Goal: Transaction & Acquisition: Purchase product/service

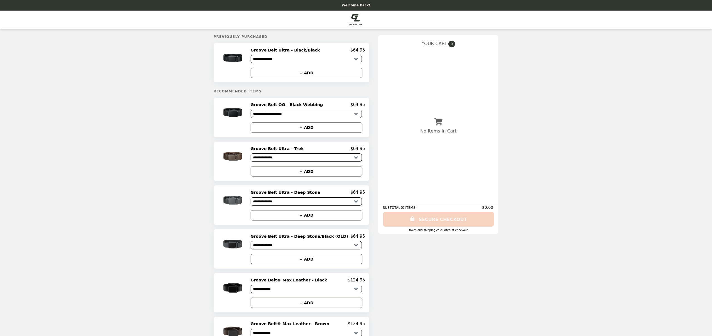
click at [307, 112] on select "**********" at bounding box center [305, 114] width 111 height 8
click at [258, 110] on select "**********" at bounding box center [305, 114] width 111 height 8
click at [238, 111] on img at bounding box center [233, 112] width 33 height 21
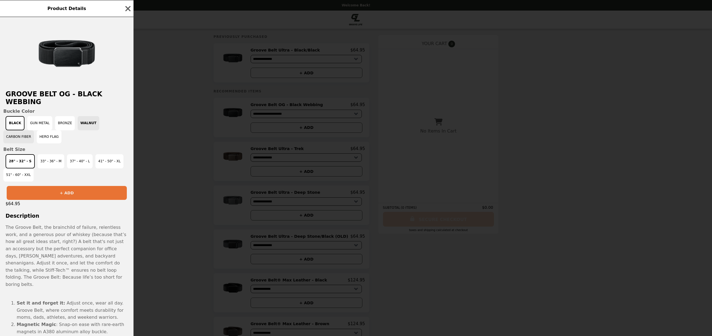
click at [16, 131] on button "Carbon Fiber" at bounding box center [18, 136] width 31 height 13
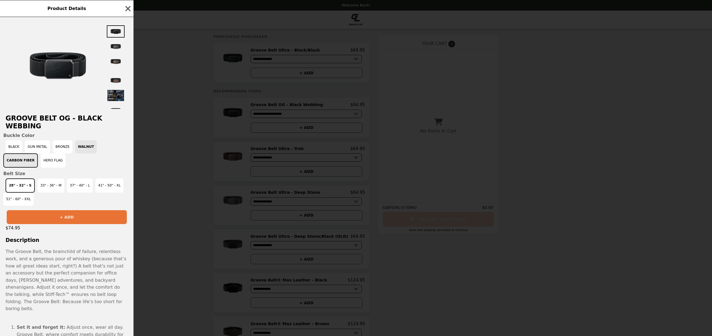
scroll to position [13, 0]
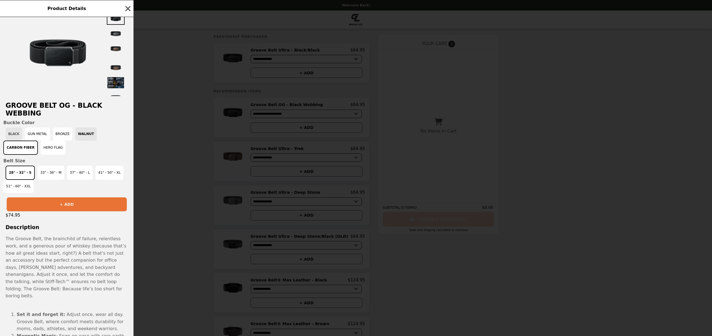
click at [15, 127] on button "Black" at bounding box center [14, 133] width 16 height 13
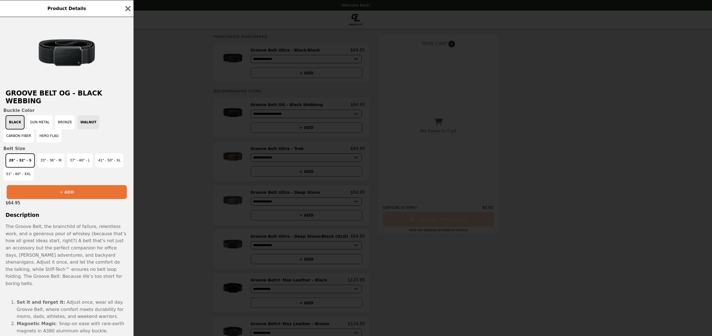
click at [16, 115] on button "Black" at bounding box center [15, 122] width 19 height 14
click at [14, 129] on button "Carbon Fiber" at bounding box center [18, 135] width 31 height 13
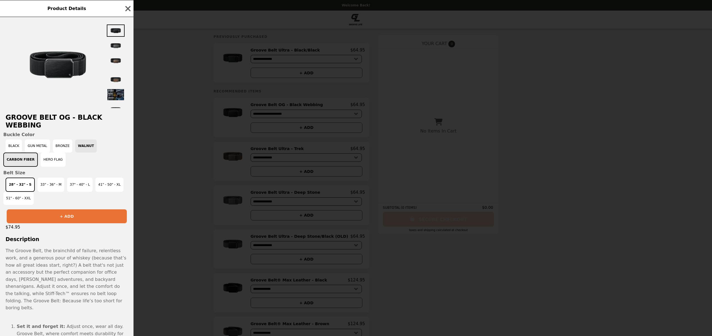
scroll to position [13, 0]
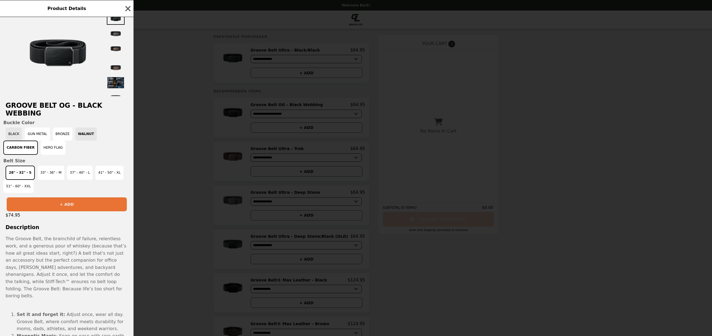
click at [12, 127] on button "Black" at bounding box center [14, 133] width 16 height 13
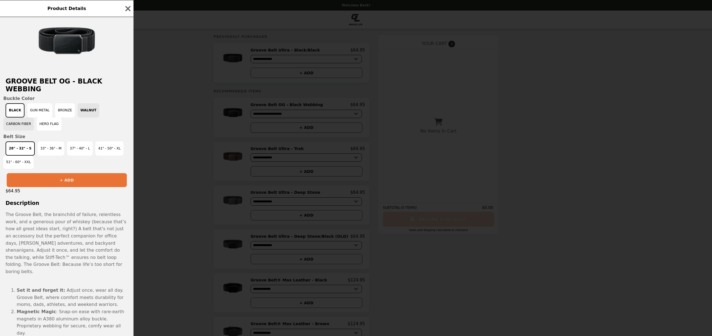
scroll to position [1, 0]
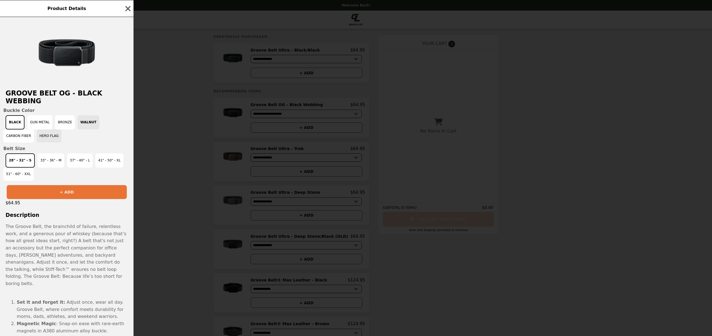
click at [51, 129] on button "Hero Flag" at bounding box center [49, 135] width 25 height 13
click at [16, 115] on button "Black" at bounding box center [14, 121] width 16 height 13
click at [64, 115] on button "Bronze" at bounding box center [65, 122] width 20 height 14
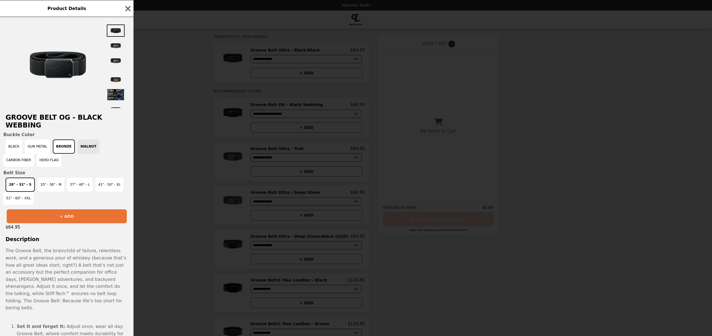
scroll to position [13, 0]
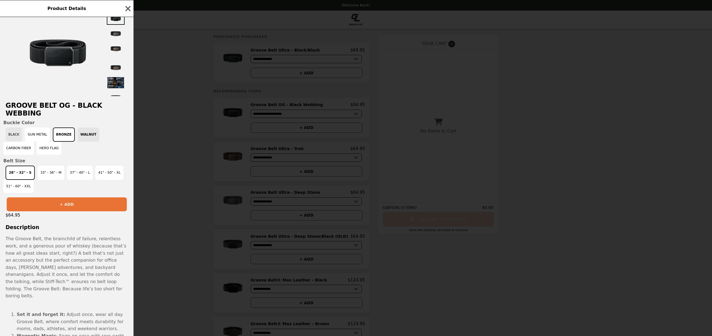
click at [11, 128] on button "Black" at bounding box center [14, 134] width 16 height 14
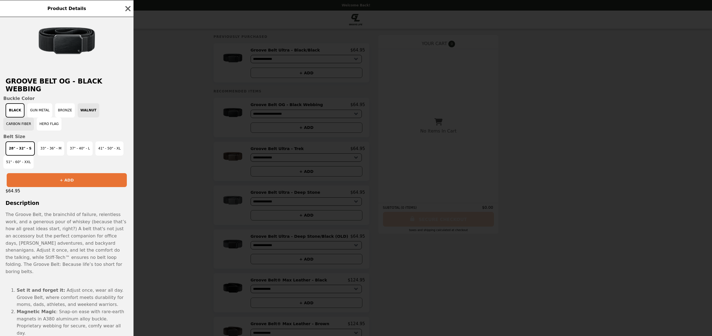
scroll to position [1, 0]
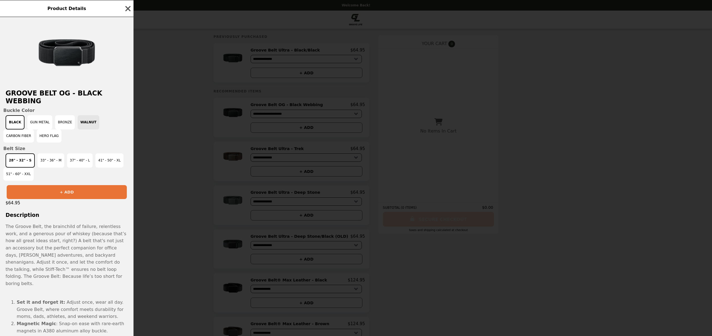
click at [127, 9] on icon "button" at bounding box center [127, 8] width 5 height 5
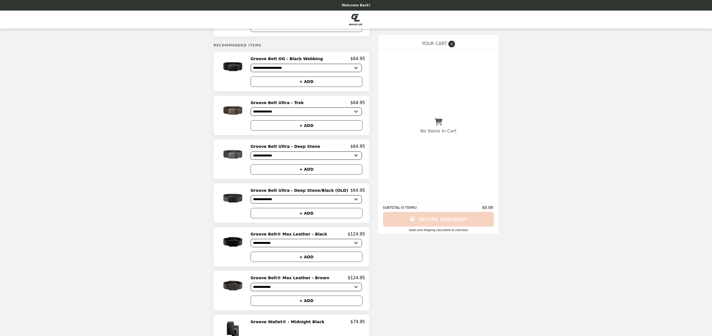
scroll to position [0, 0]
